Goal: Transaction & Acquisition: Purchase product/service

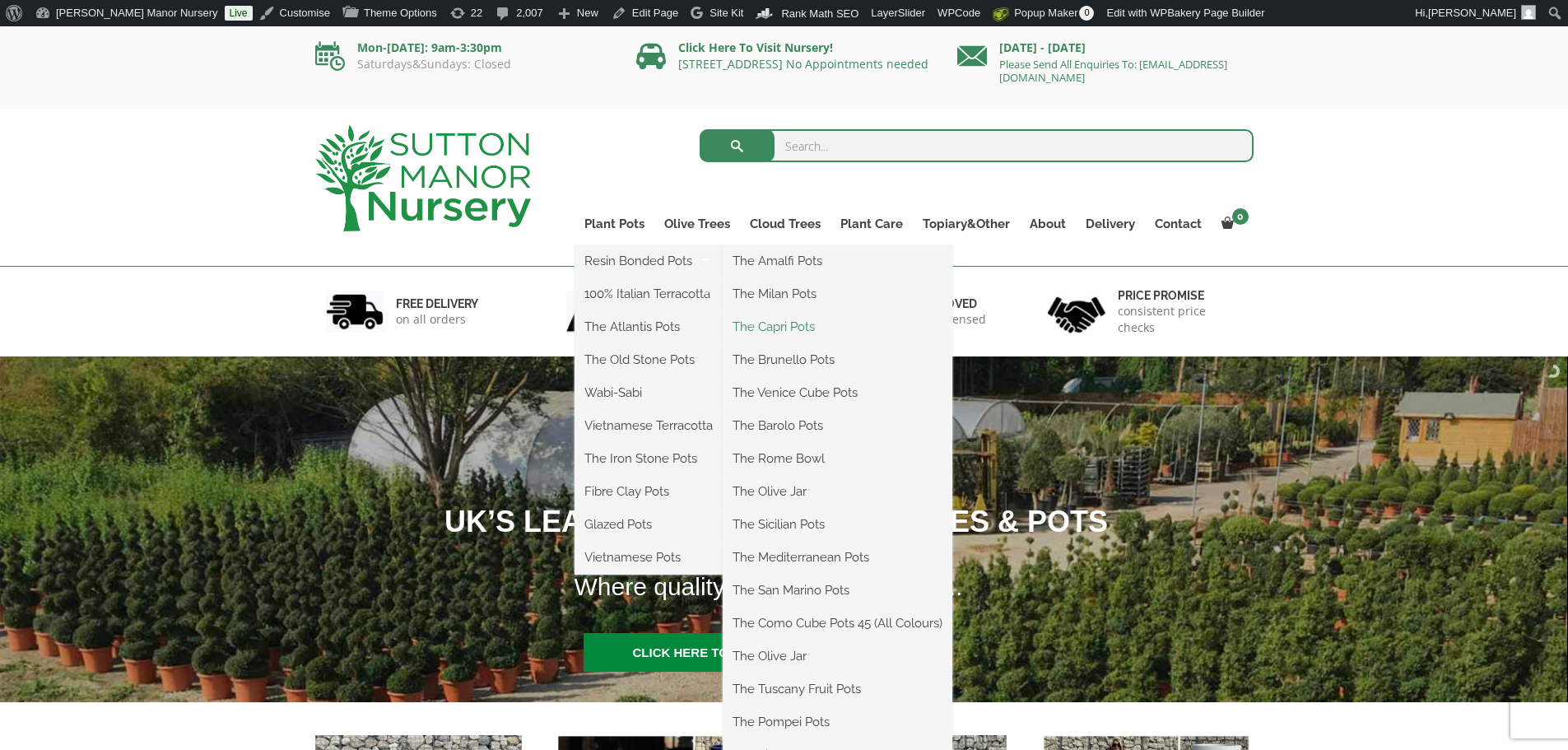
click at [777, 324] on link "The Capri Pots" at bounding box center [837, 327] width 229 height 25
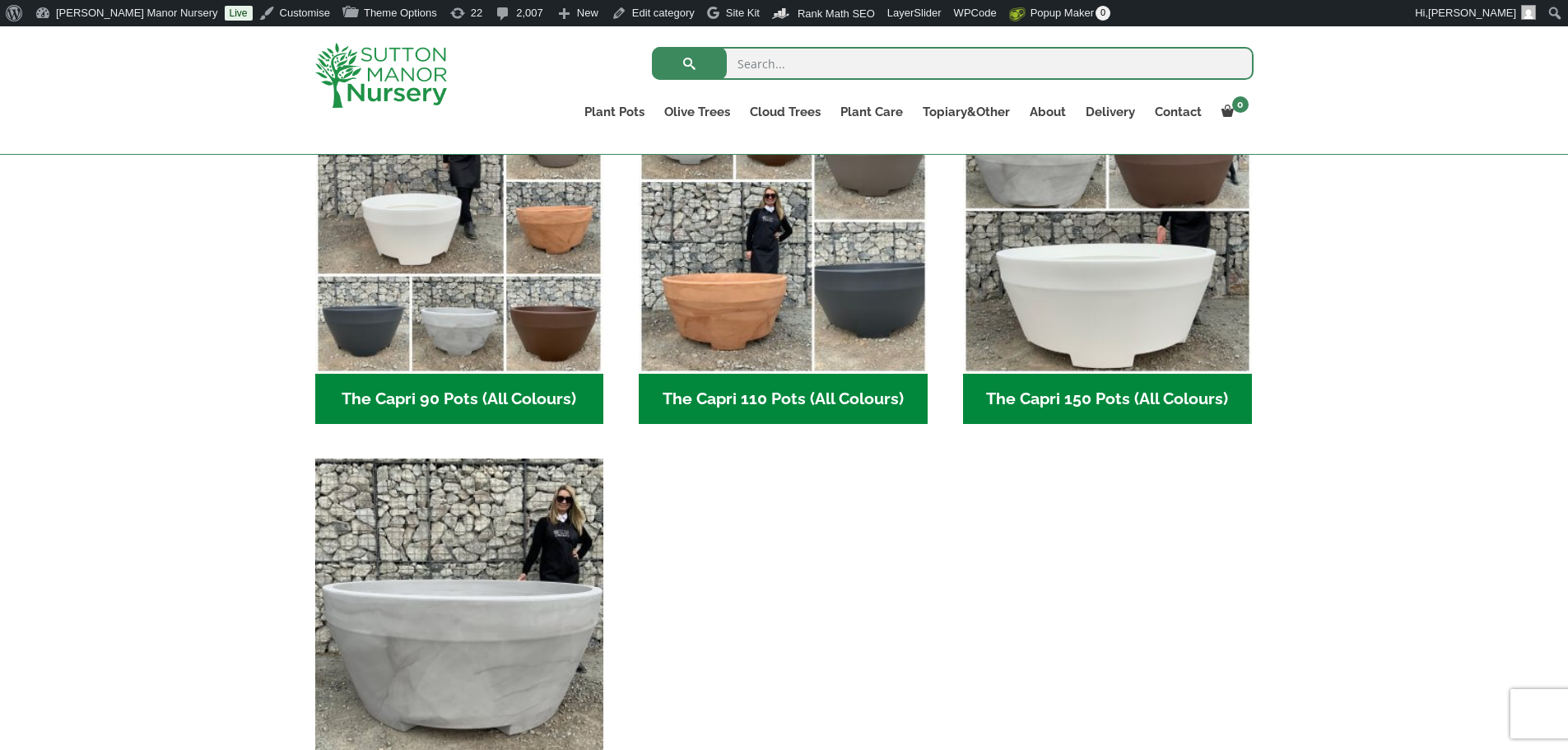
scroll to position [906, 0]
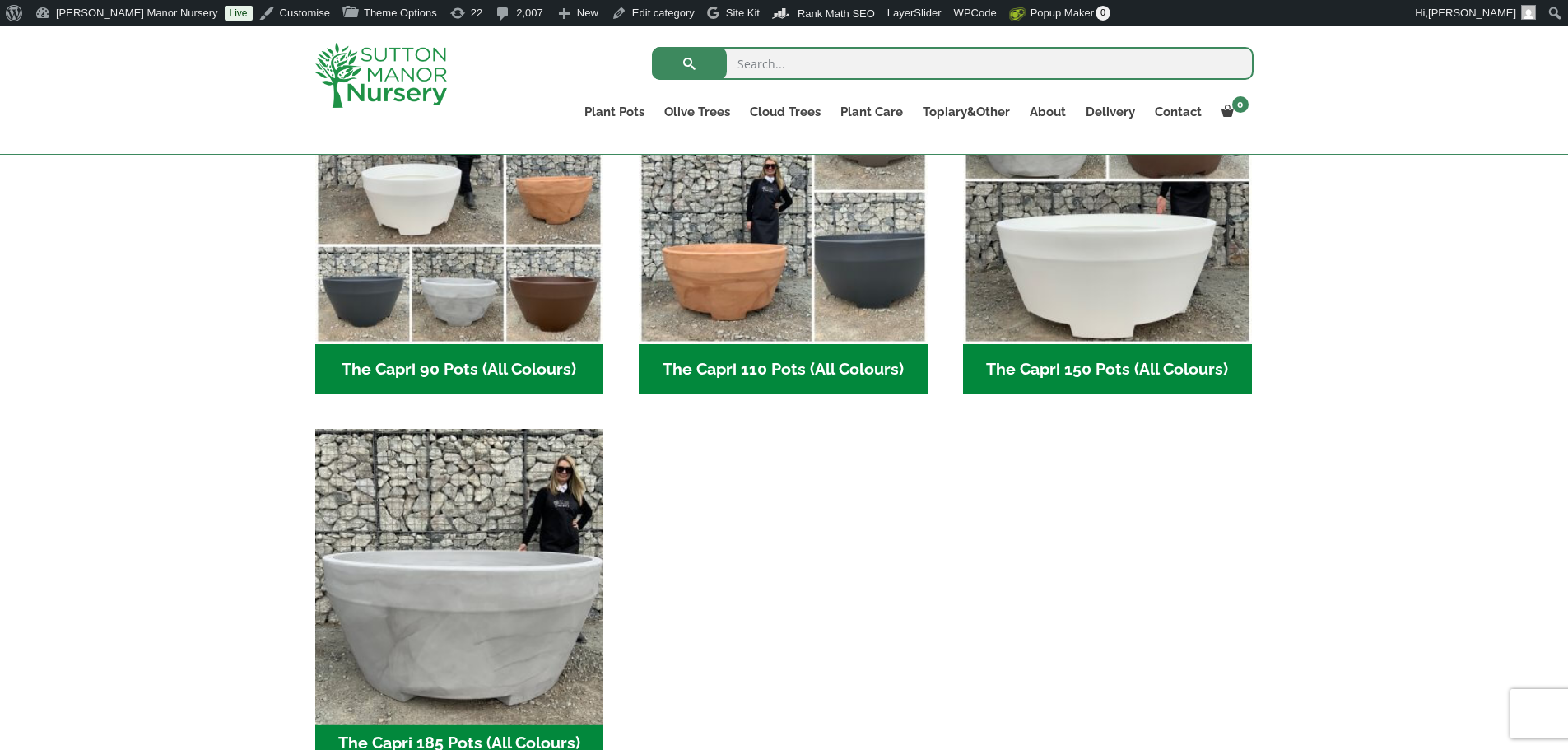
click at [419, 565] on img "Visit product category The Capri 185 Pots (All Colours)" at bounding box center [459, 573] width 303 height 303
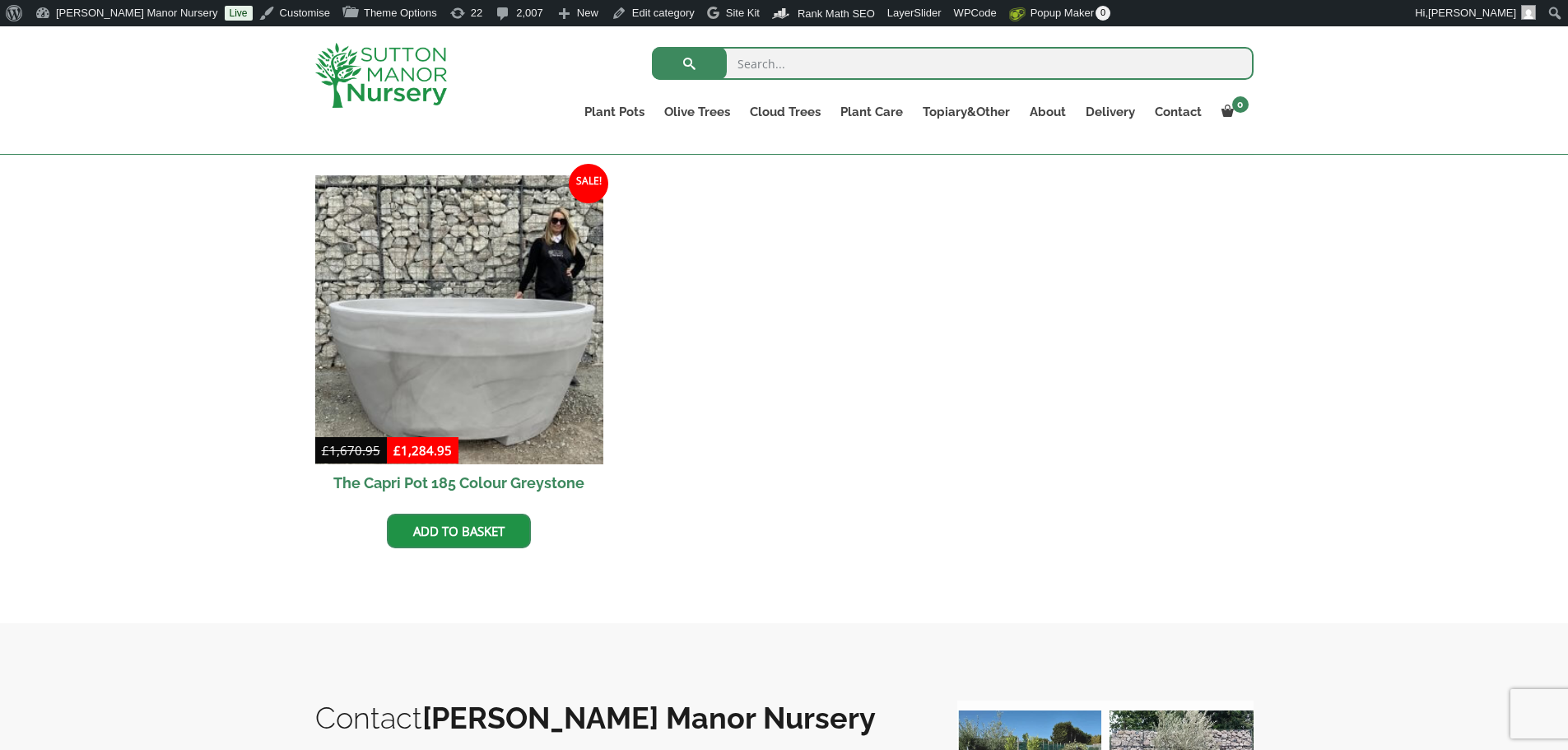
scroll to position [412, 0]
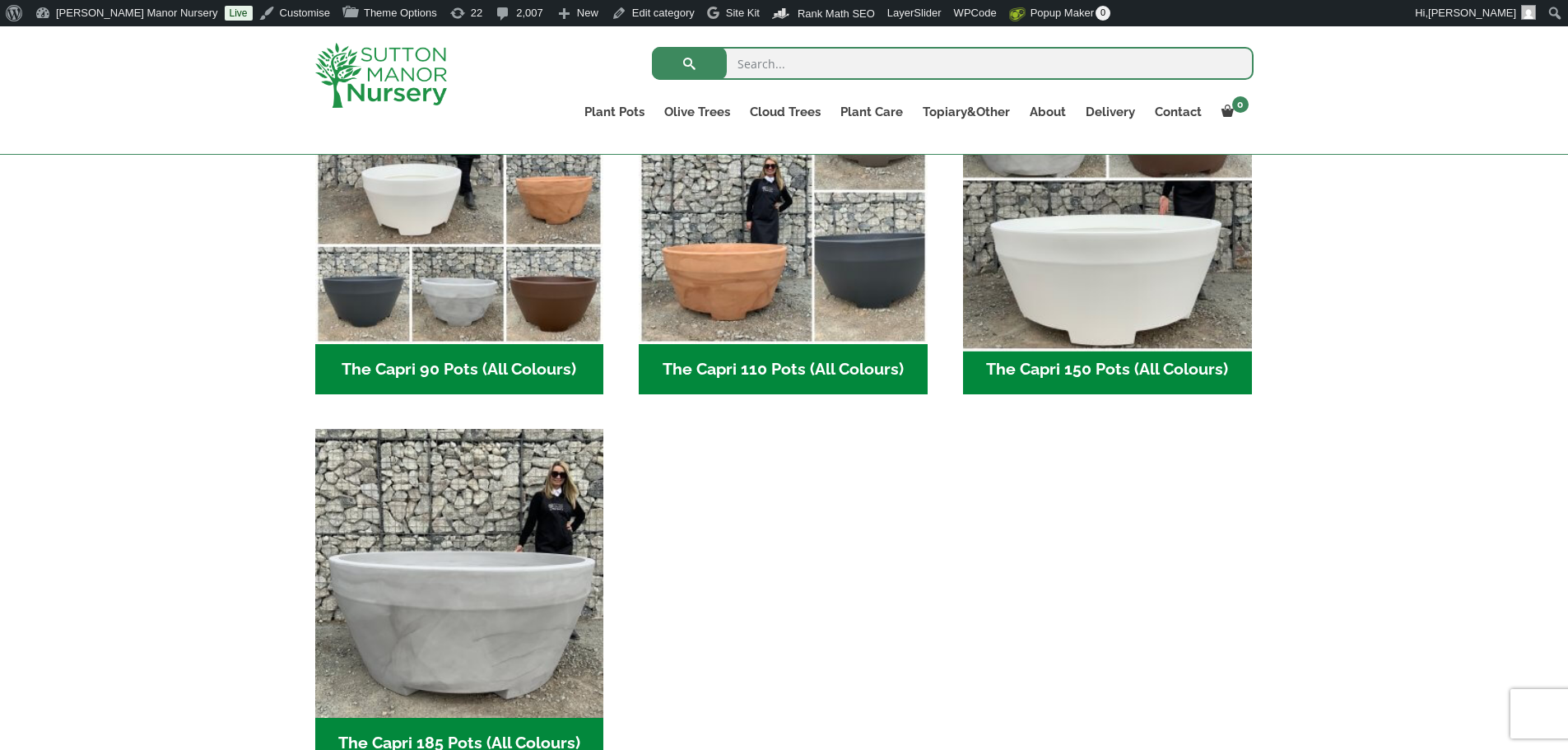
click at [1159, 260] on img "Visit product category The Capri 150 Pots (All Colours)" at bounding box center [1106, 200] width 303 height 303
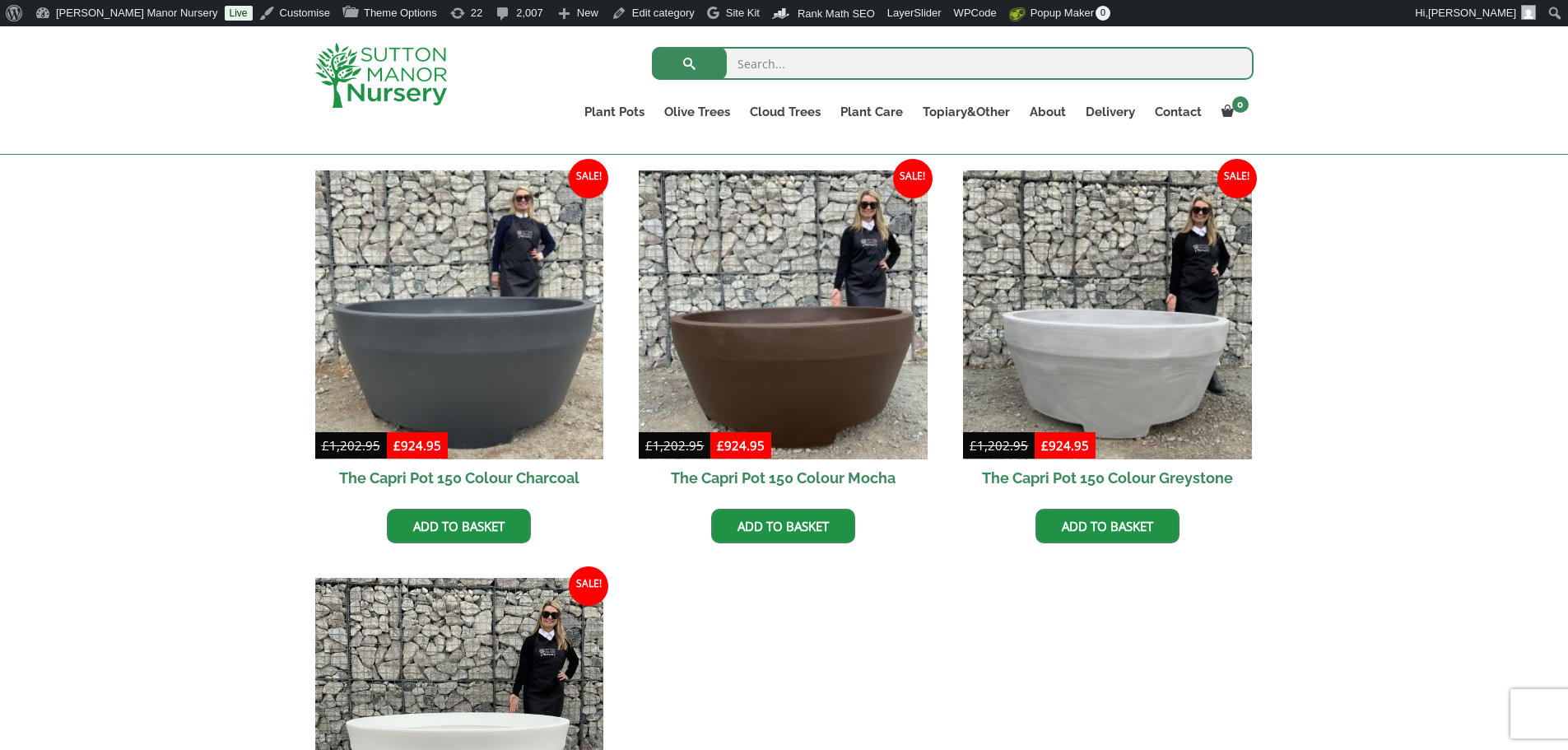
scroll to position [412, 0]
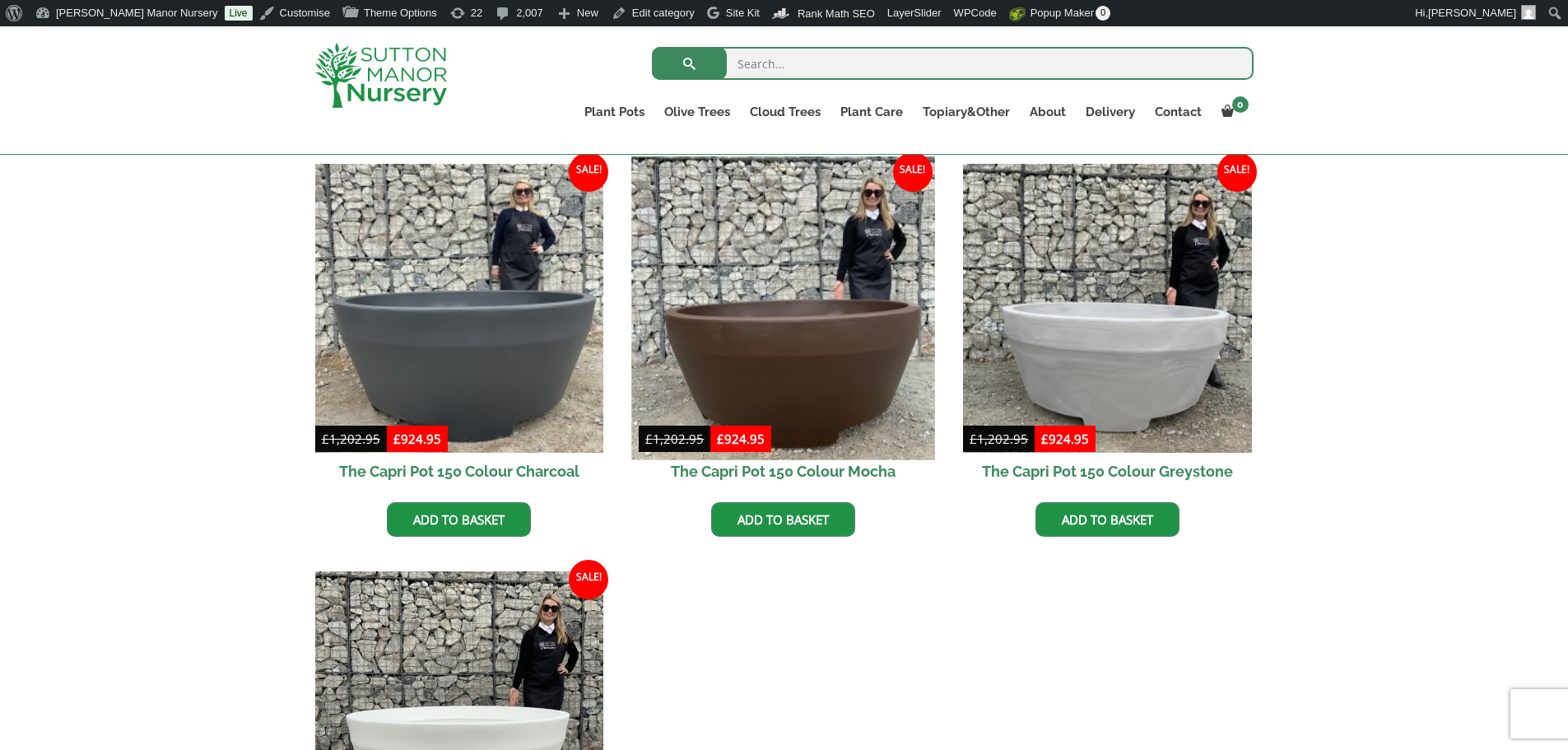
click at [827, 332] on img at bounding box center [784, 308] width 303 height 303
